Goal: Task Accomplishment & Management: Manage account settings

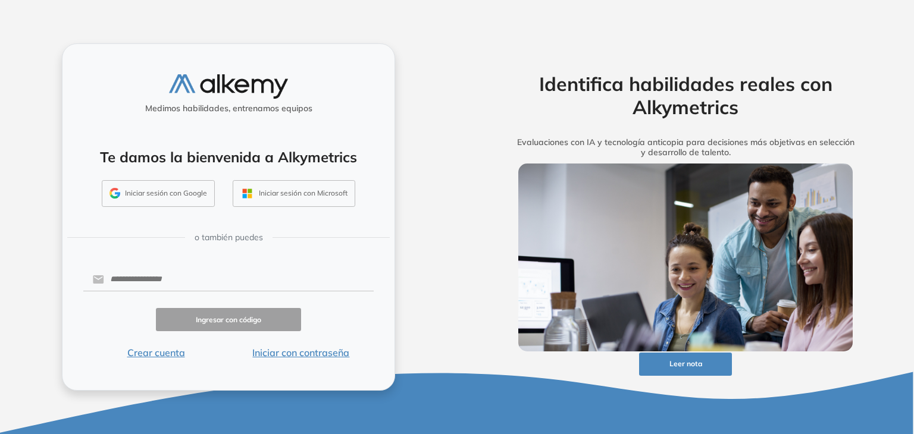
drag, startPoint x: 168, startPoint y: 190, endPoint x: 192, endPoint y: 199, distance: 25.4
click at [173, 191] on button "Iniciar sesión con Google" at bounding box center [158, 193] width 113 height 27
click at [160, 196] on button "Iniciar sesión con Google" at bounding box center [158, 193] width 113 height 27
click at [157, 196] on button "Iniciar sesión con Google" at bounding box center [158, 193] width 113 height 27
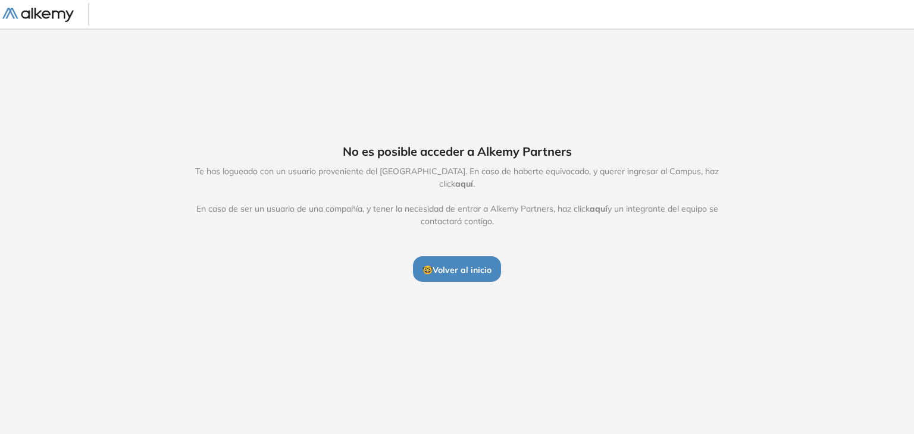
click at [456, 265] on span "🤓 Volver al inicio" at bounding box center [457, 270] width 69 height 11
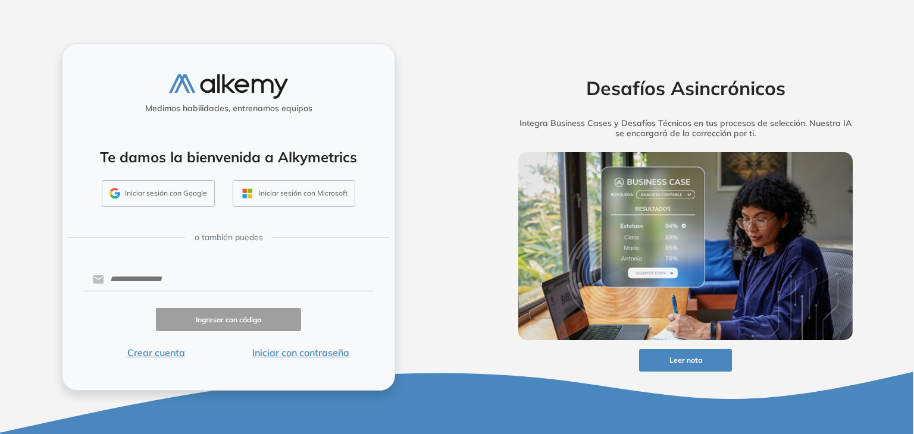
click at [146, 193] on button "Iniciar sesión con Google" at bounding box center [158, 193] width 113 height 27
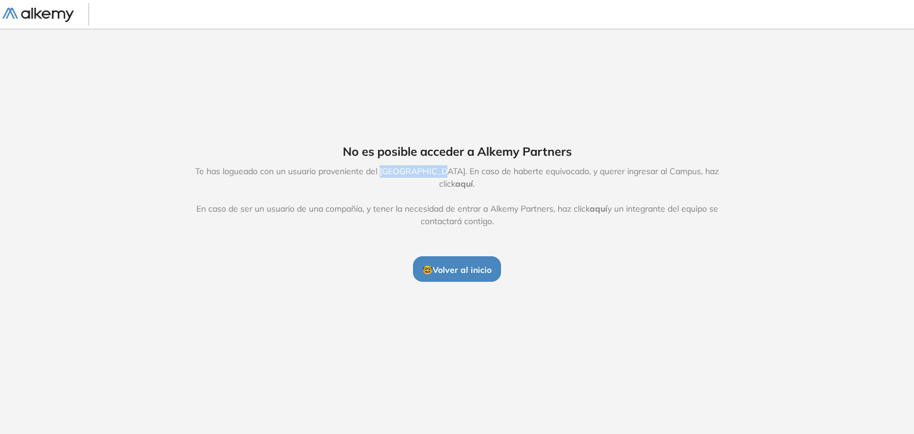
drag, startPoint x: 372, startPoint y: 179, endPoint x: 432, endPoint y: 182, distance: 60.2
click at [432, 182] on span "Te has logueado con un usuario proveniente del Alkemy Campus. En caso de habert…" at bounding box center [457, 196] width 549 height 62
copy span "Alkemy Campus"
